Goal: Information Seeking & Learning: Learn about a topic

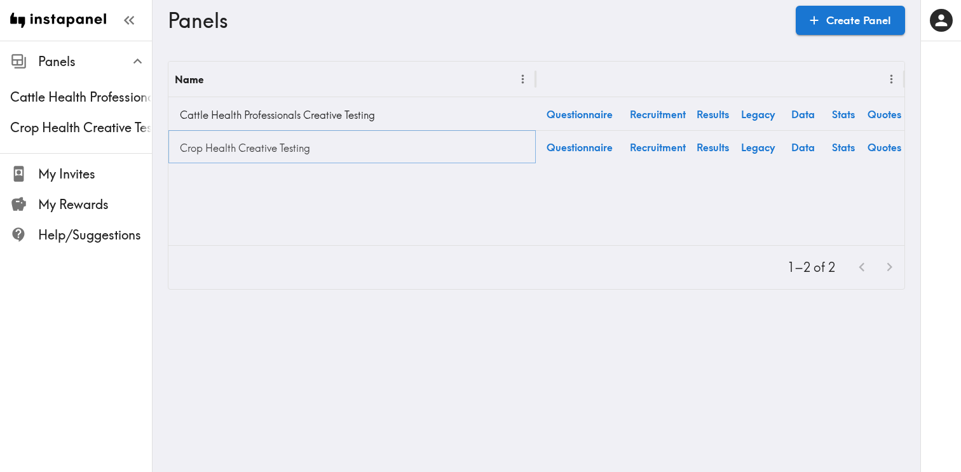
click at [262, 151] on link "Crop Health Creative Testing" at bounding box center [352, 147] width 355 height 25
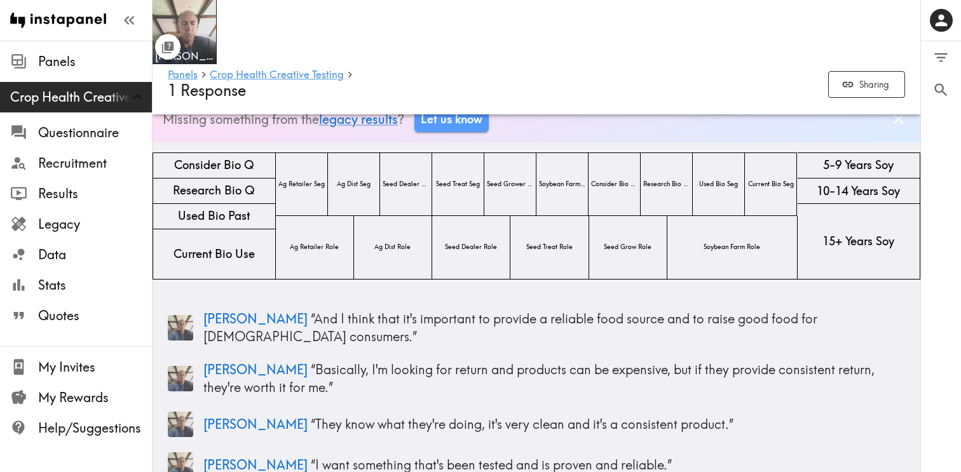
scroll to position [39, 0]
click at [191, 24] on img at bounding box center [184, 32] width 67 height 67
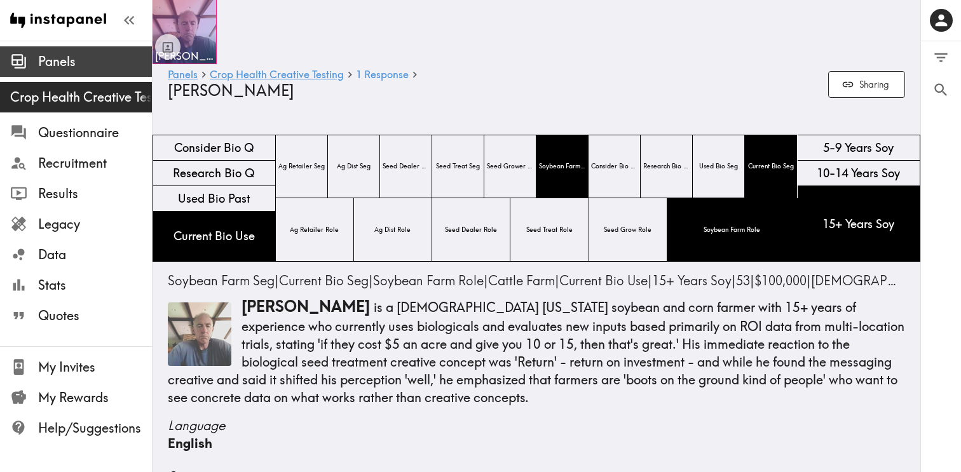
click at [56, 60] on span "Panels" at bounding box center [95, 62] width 114 height 18
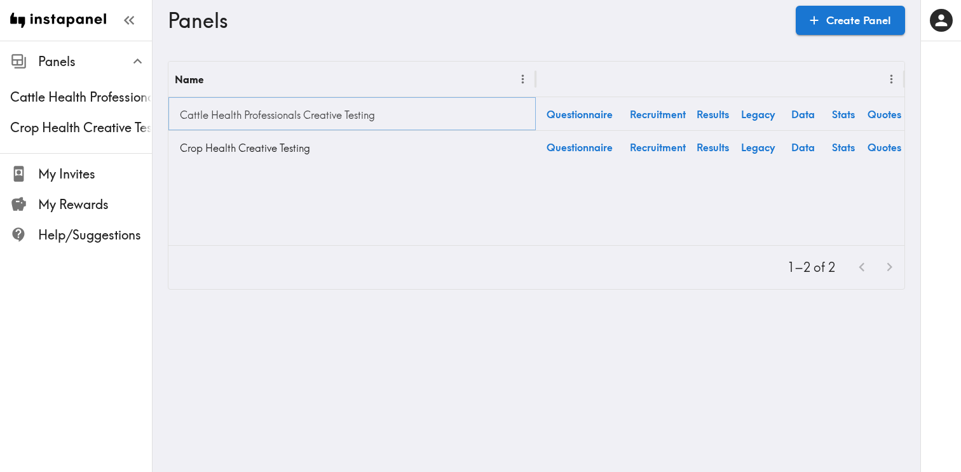
click at [241, 114] on link "Cattle Health Professionals Creative Testing" at bounding box center [352, 114] width 355 height 25
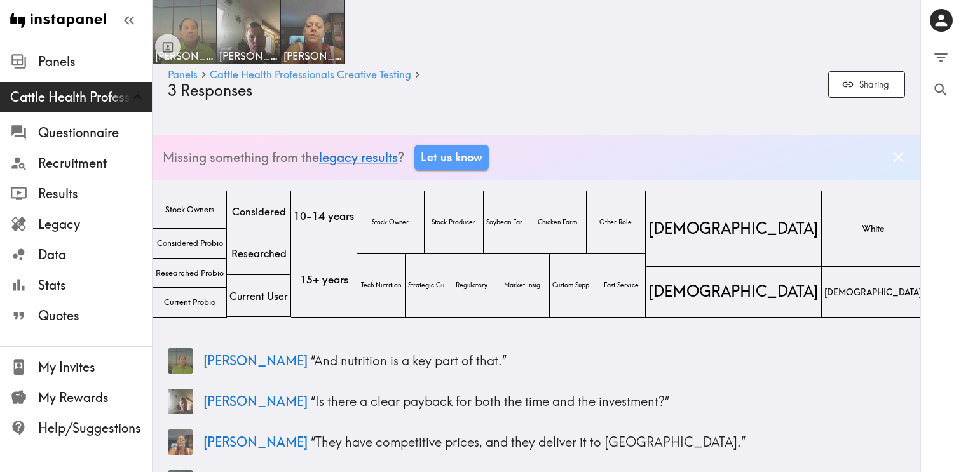
click at [190, 21] on img at bounding box center [184, 32] width 67 height 67
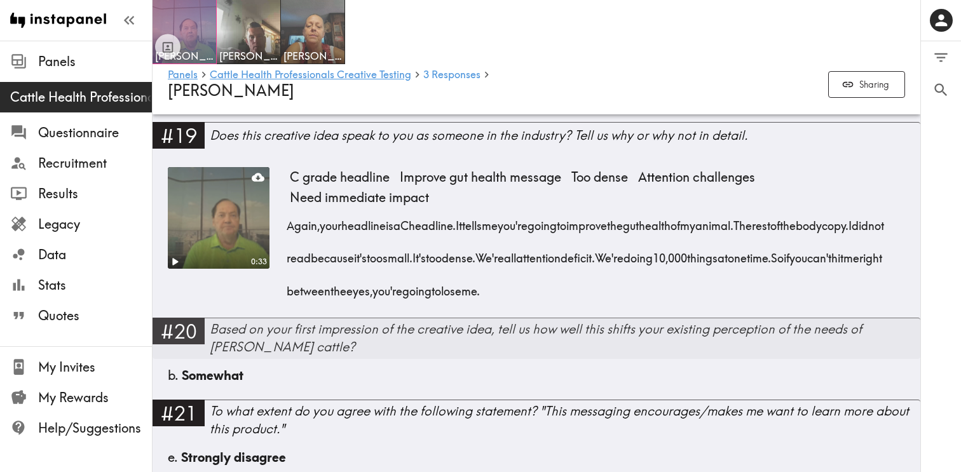
scroll to position [2733, 0]
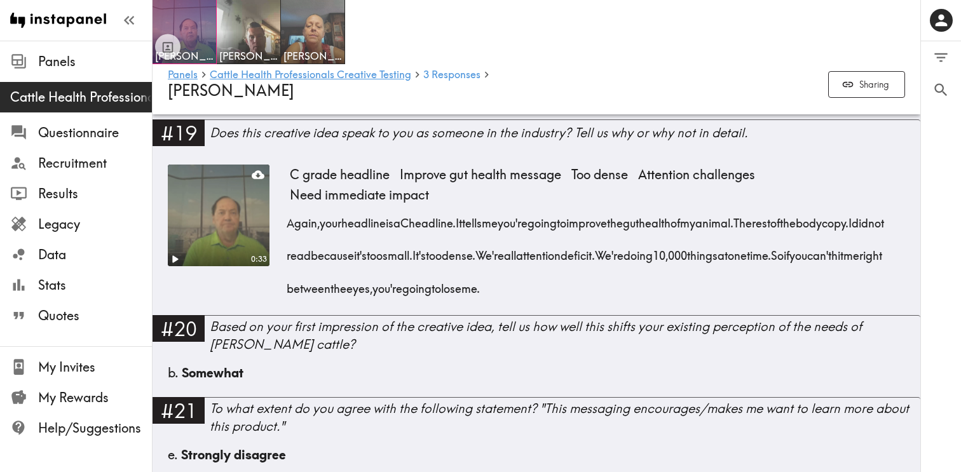
drag, startPoint x: 678, startPoint y: 266, endPoint x: 714, endPoint y: 241, distance: 43.4
click at [714, 241] on div "Again, your headline is a C headline. It tells me you're going to improve the g…" at bounding box center [597, 252] width 615 height 98
copy div "We're doing 10,000 things at one time. So if you can't hit me right between the…"
click at [197, 36] on div at bounding box center [185, 32] width 64 height 64
click at [177, 24] on div at bounding box center [167, 31] width 25 height 55
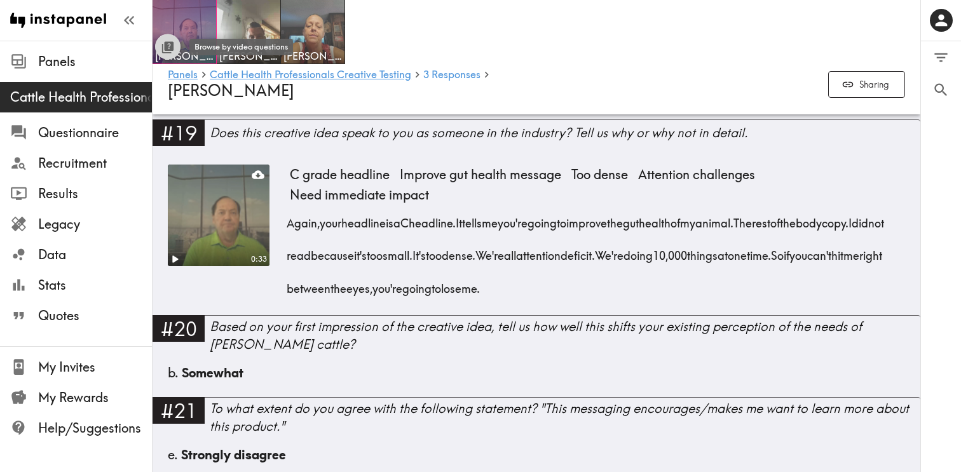
click at [166, 50] on icon "Toggle between responses and questions" at bounding box center [169, 46] width 10 height 10
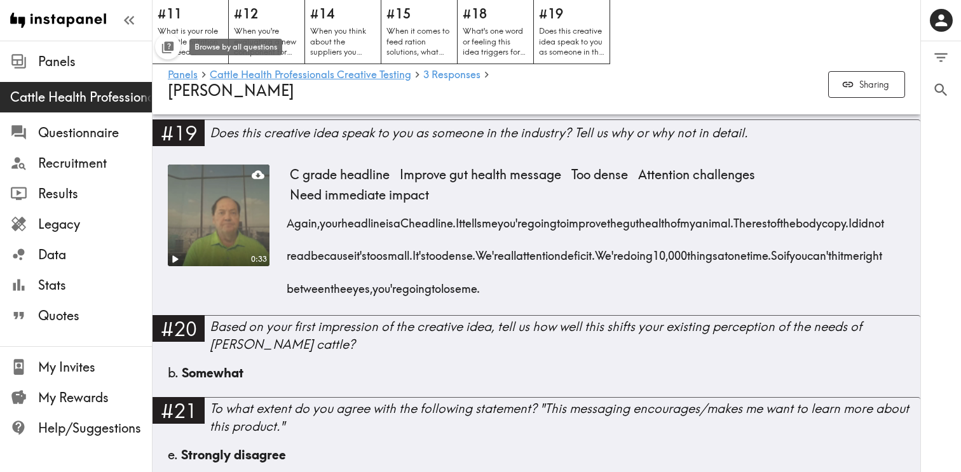
click at [166, 50] on icon "Toggle between responses and questions" at bounding box center [169, 46] width 10 height 10
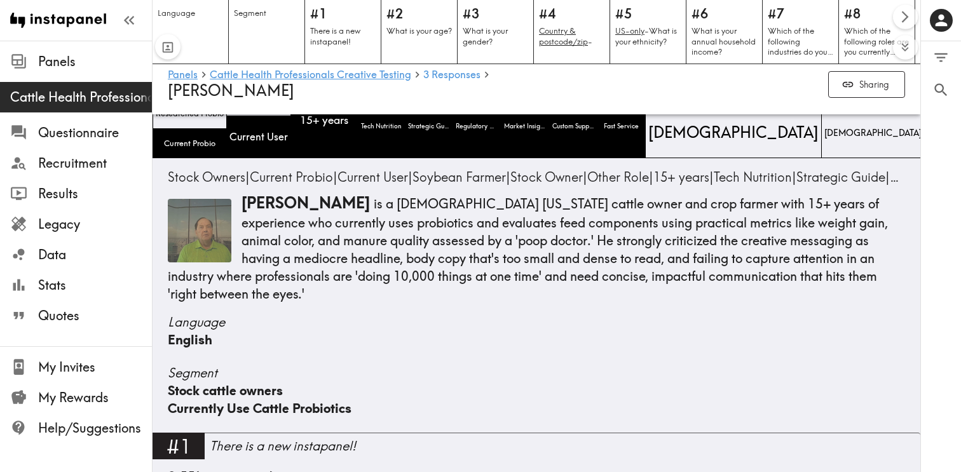
scroll to position [0, 0]
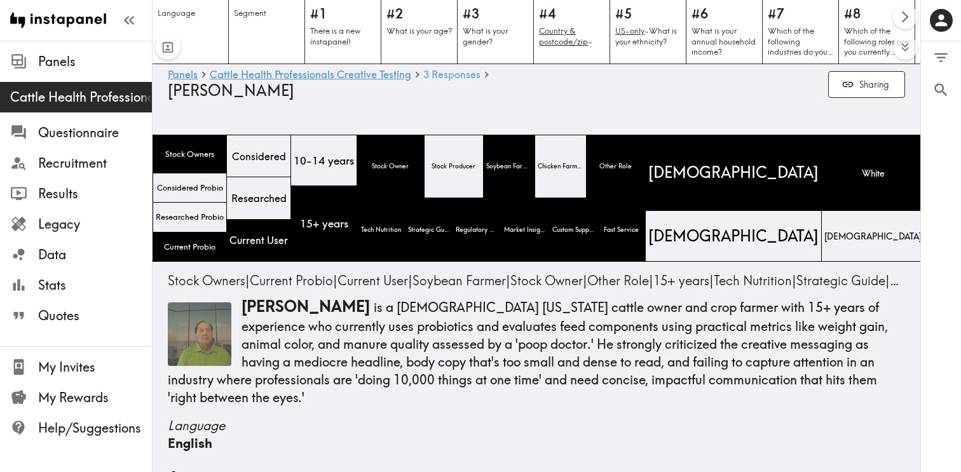
click at [438, 76] on span "3 Responses" at bounding box center [451, 74] width 57 height 10
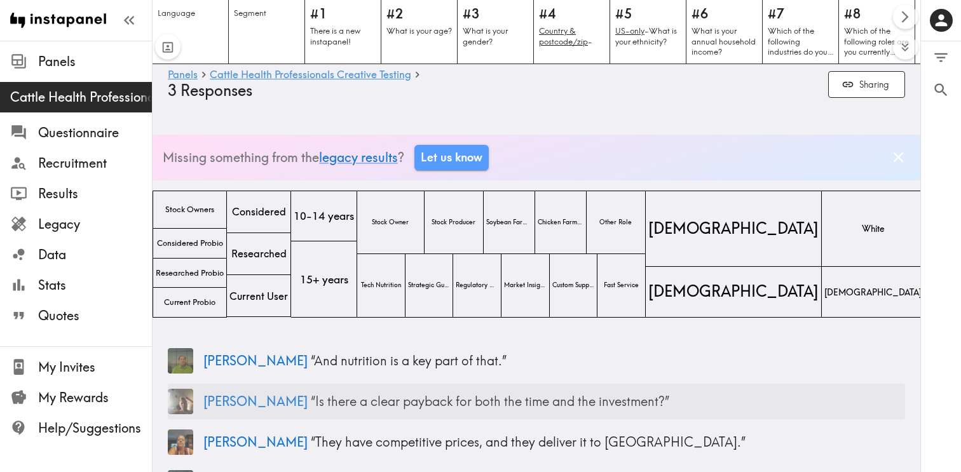
click at [210, 399] on span "[PERSON_NAME]" at bounding box center [255, 401] width 104 height 16
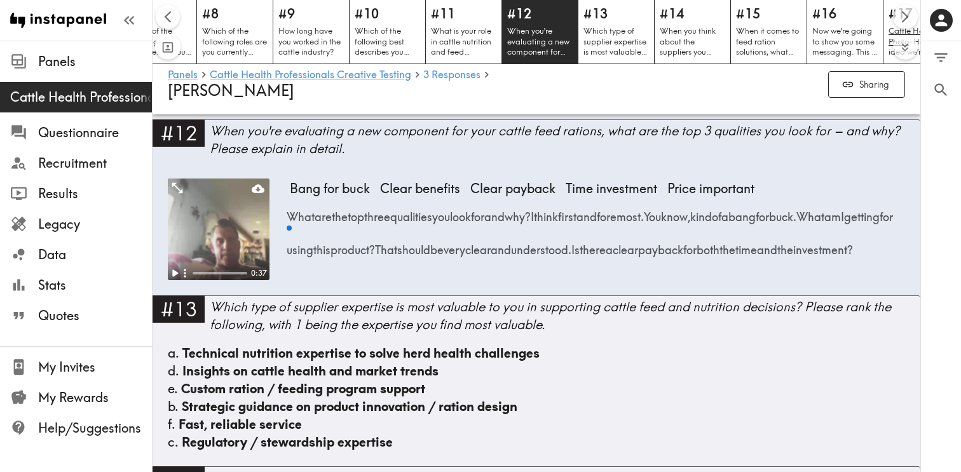
scroll to position [0, 646]
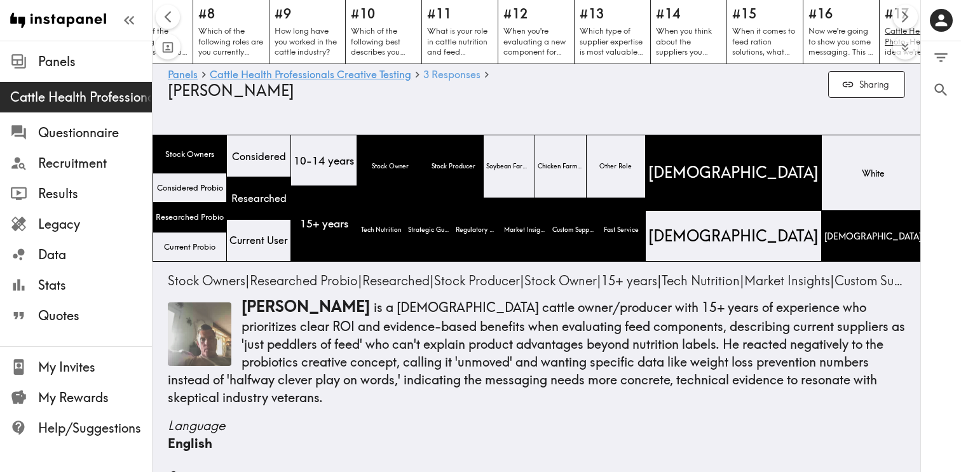
click at [451, 74] on span "3 Responses" at bounding box center [451, 74] width 57 height 10
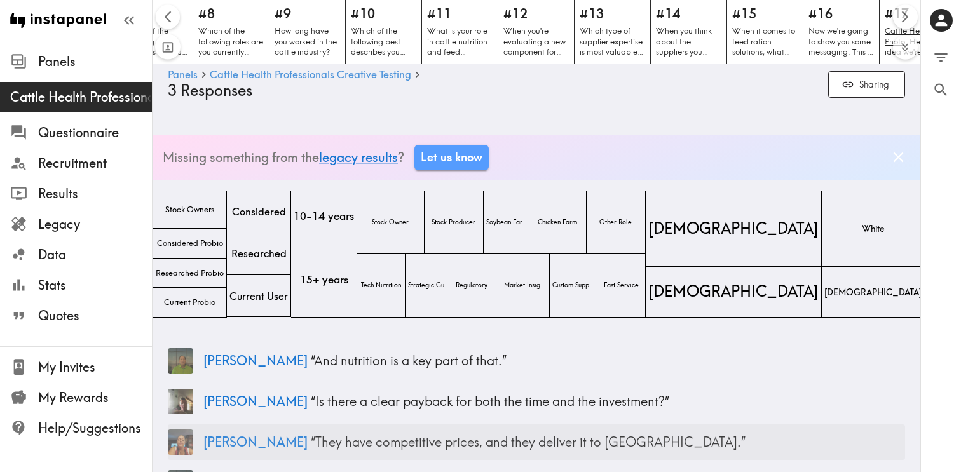
click at [223, 449] on span "[PERSON_NAME]" at bounding box center [255, 442] width 104 height 16
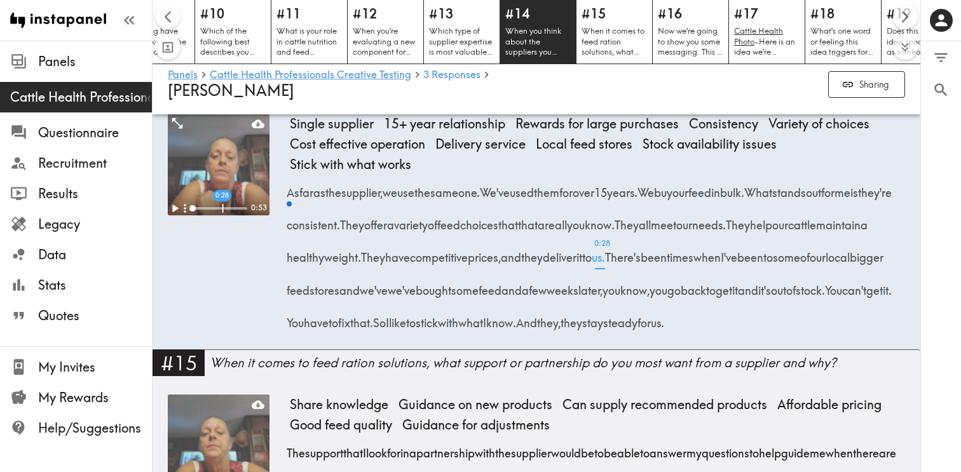
scroll to position [0, 798]
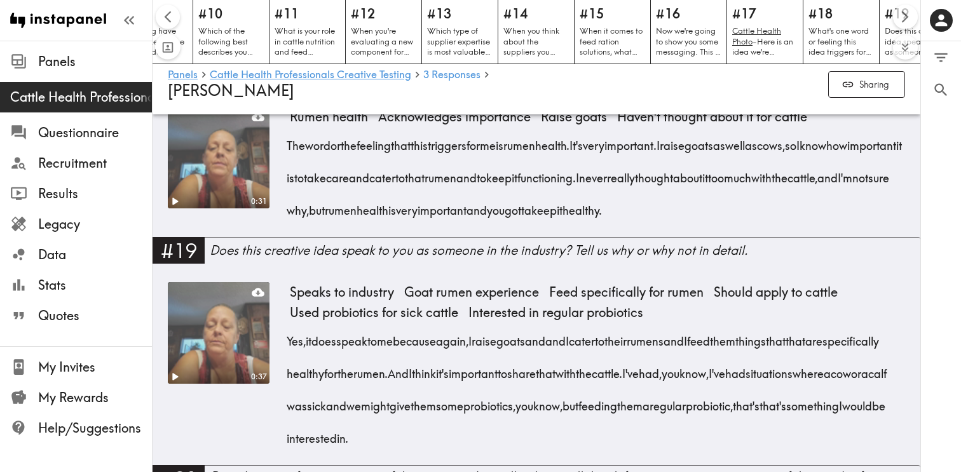
scroll to position [2733, 0]
click at [579, 189] on span "I" at bounding box center [577, 173] width 3 height 32
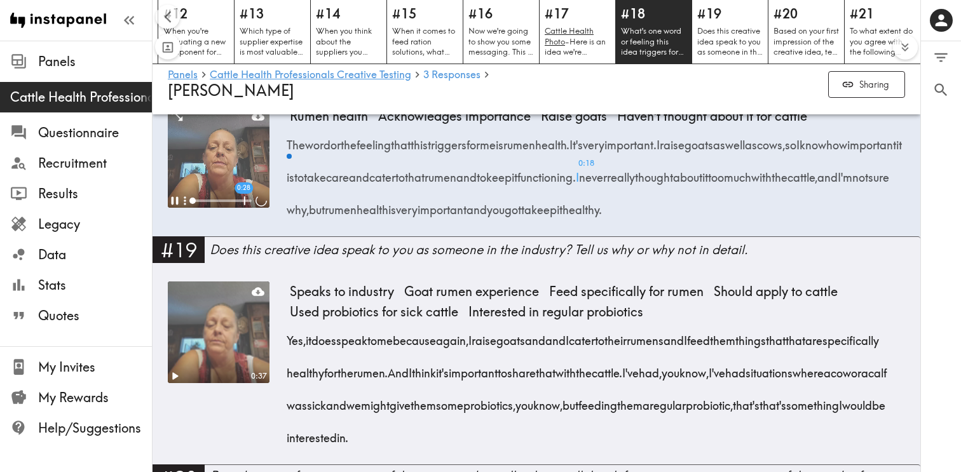
scroll to position [0, 986]
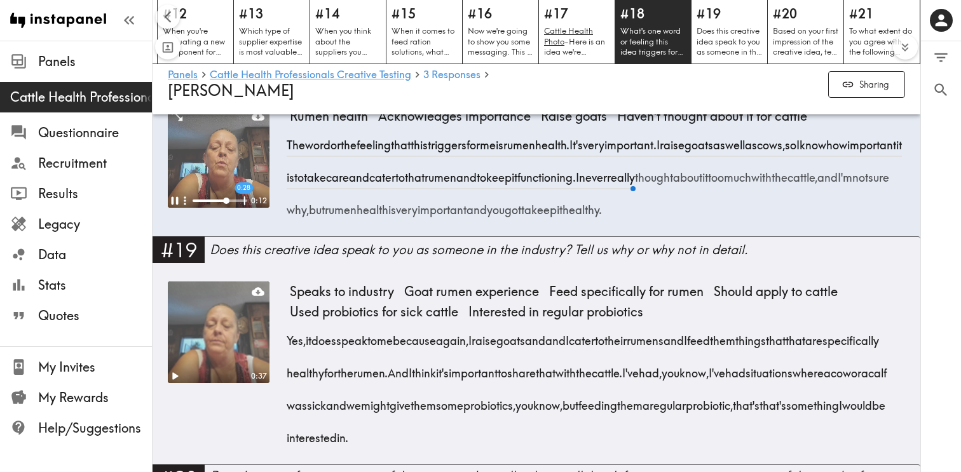
drag, startPoint x: 737, startPoint y: 308, endPoint x: 888, endPoint y: 336, distance: 153.3
click at [862, 222] on div "The word or the feeling that this triggers for me is rumen health. It's very im…" at bounding box center [597, 173] width 615 height 98
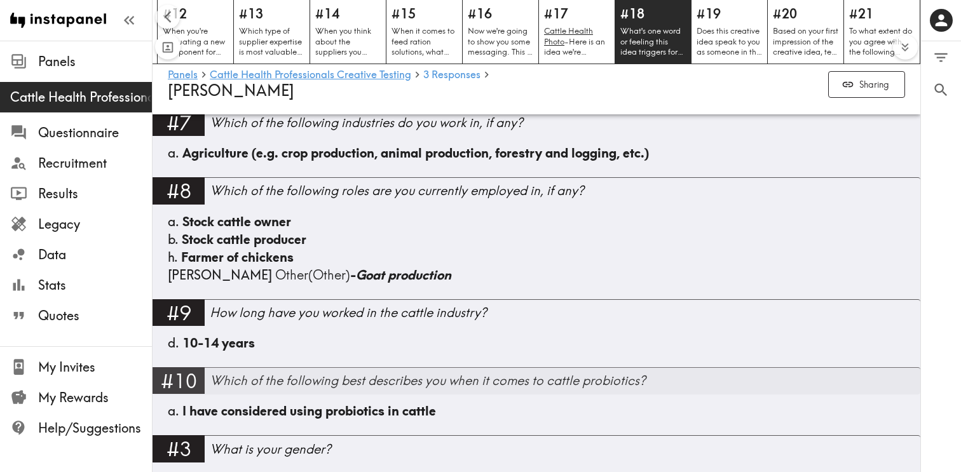
scroll to position [825, 0]
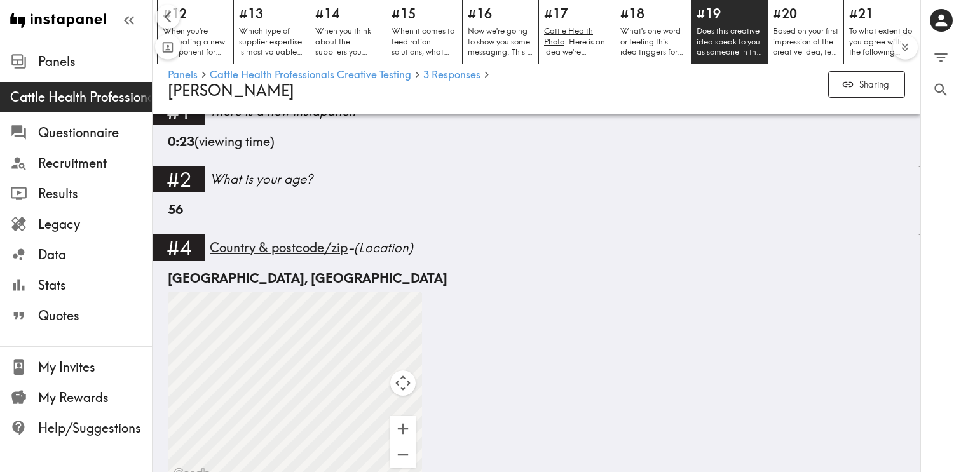
scroll to position [439, 0]
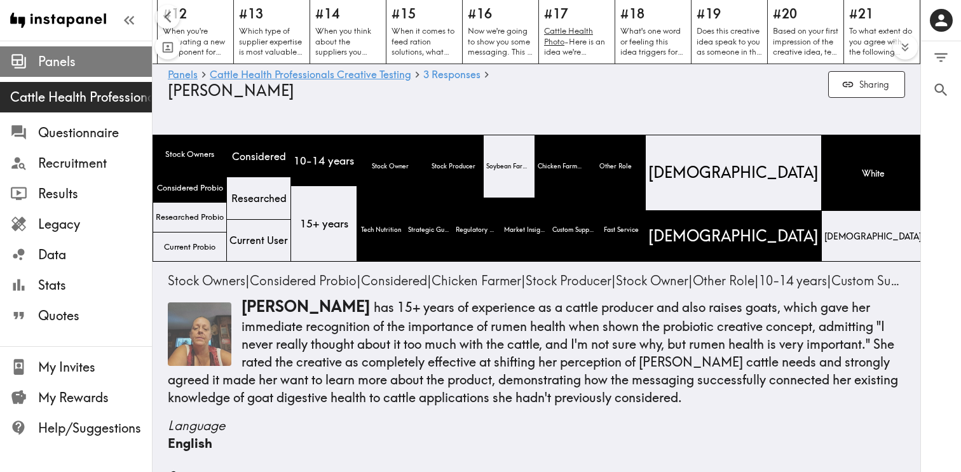
click at [79, 66] on span "Panels" at bounding box center [95, 62] width 114 height 18
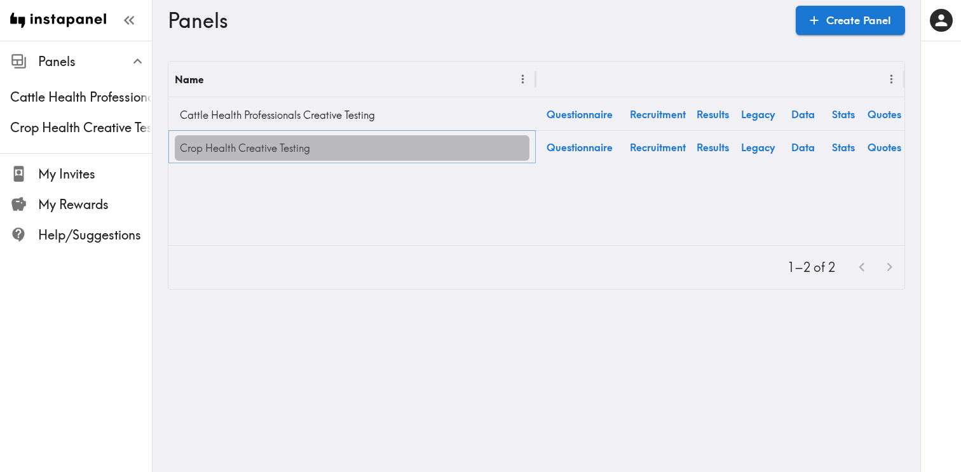
click at [262, 148] on link "Crop Health Creative Testing" at bounding box center [352, 147] width 355 height 25
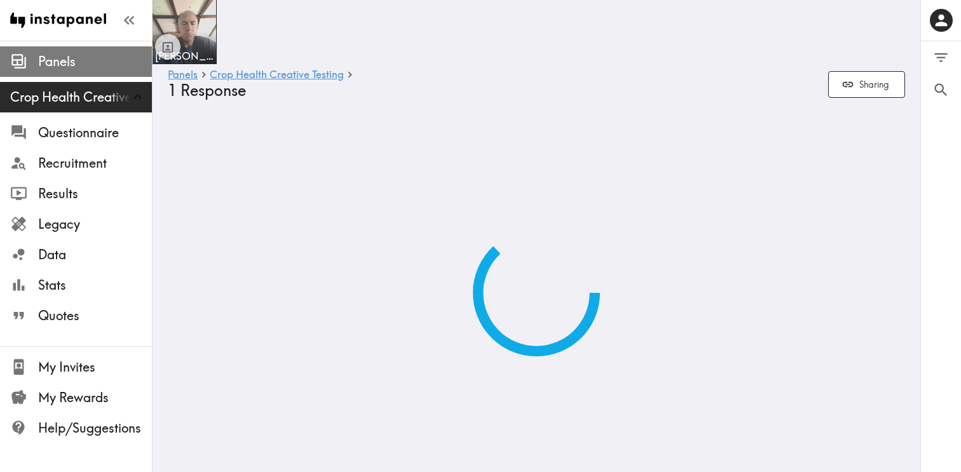
click at [44, 62] on span "Panels" at bounding box center [95, 62] width 114 height 18
